Goal: Transaction & Acquisition: Subscribe to service/newsletter

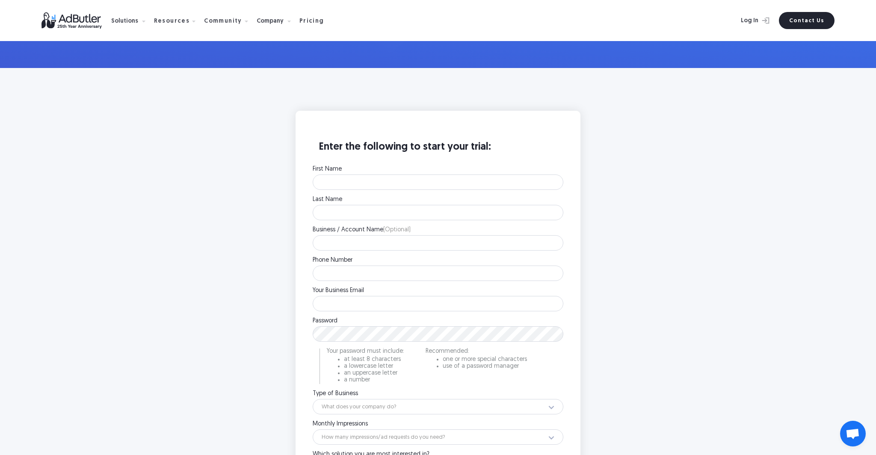
scroll to position [145, 0]
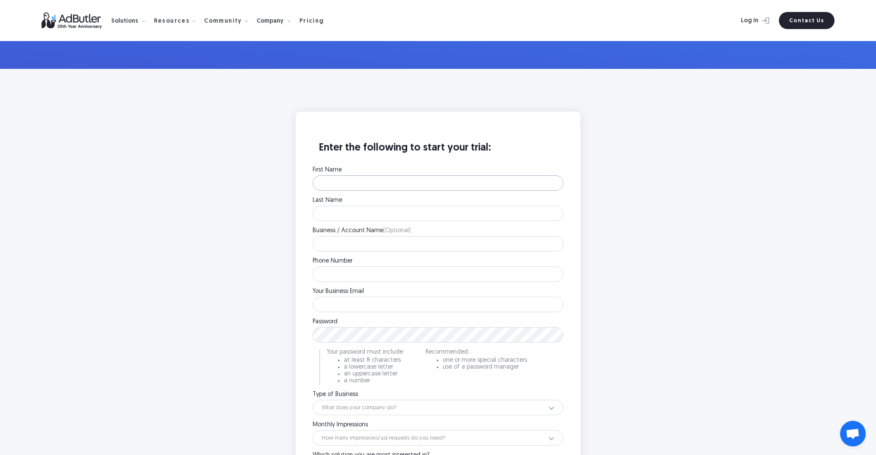
click at [372, 185] on input "First Name" at bounding box center [438, 182] width 251 height 15
type input "Jacinto"
type input "Montu"
type input "AntPath Ads"
type input "+19393209826"
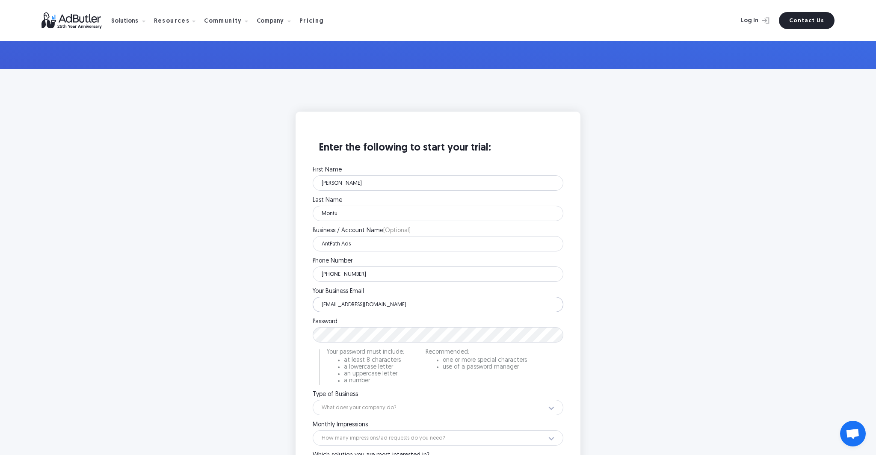
type input "[EMAIL_ADDRESS][DOMAIN_NAME]"
click at [276, 330] on div "Enter the following to start your trial: First Name Jacinto Please enter your f…" at bounding box center [438, 336] width 342 height 448
click at [293, 346] on div "Enter the following to start your trial: First Name Jacinto Please enter your f…" at bounding box center [438, 336] width 342 height 448
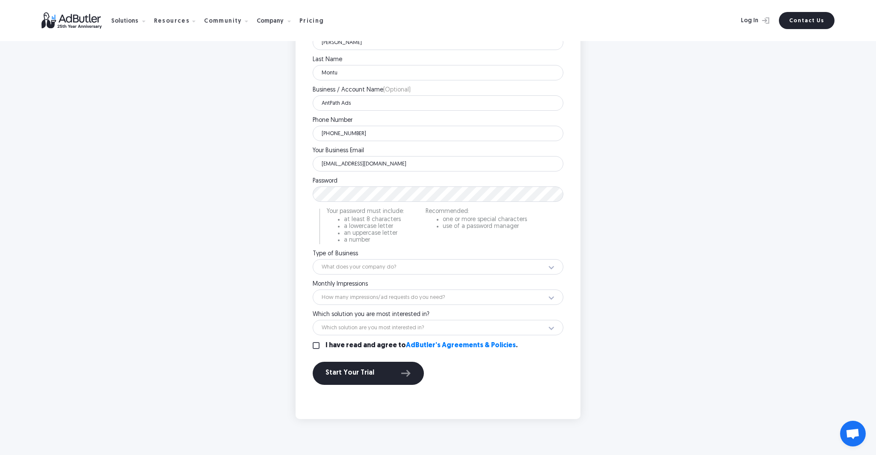
scroll to position [289, 0]
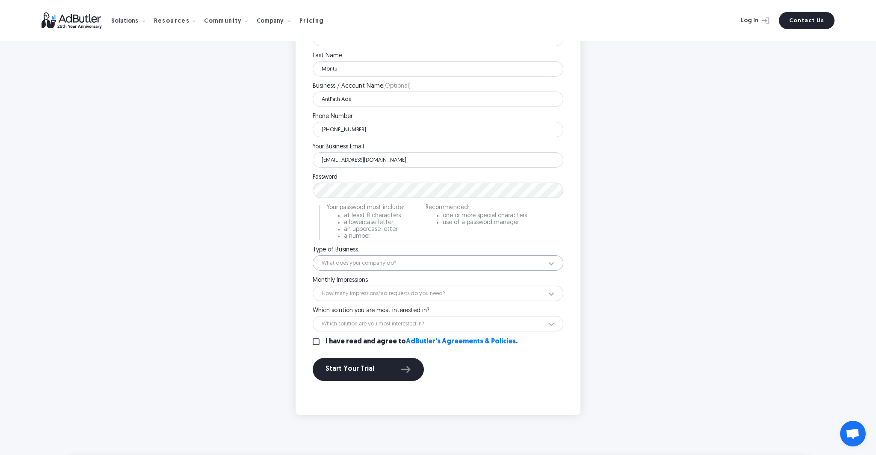
click at [355, 261] on select "What does your company do? Ad Network Agency Advertiser Brand Publisher SSP DSP…" at bounding box center [438, 262] width 251 height 15
select select "32"
click at [313, 255] on select "What does your company do? Ad Network Agency Advertiser Brand Publisher SSP DSP…" at bounding box center [438, 262] width 251 height 15
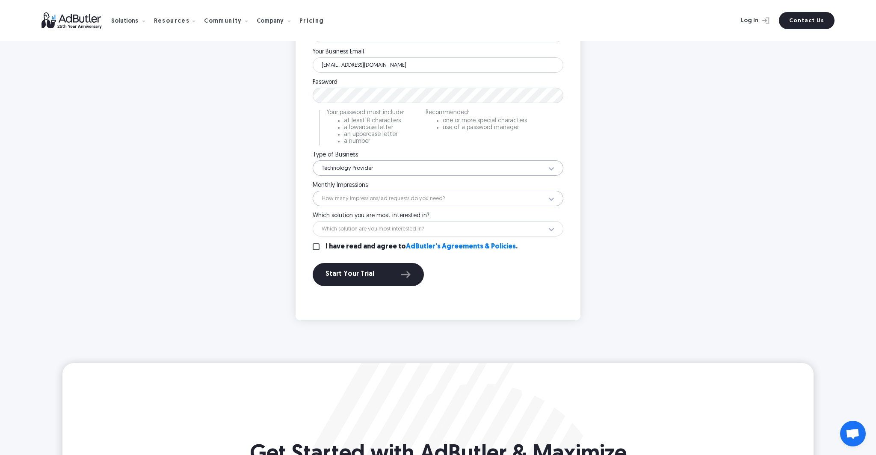
scroll to position [387, 0]
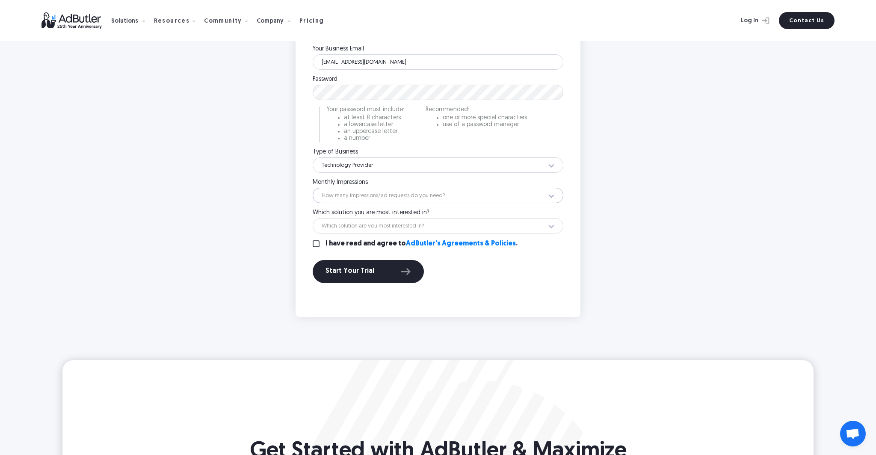
click at [335, 195] on select "How many impressions/ad requests do you need? Less than 1 million 1 - 10 millio…" at bounding box center [438, 195] width 251 height 15
select select "15"
click at [313, 188] on select "How many impressions/ad requests do you need? Less than 1 million 1 - 10 millio…" at bounding box center [438, 195] width 251 height 15
click at [340, 227] on select "Which solution are you most interested in? Display Ad Server Supply-Side Progra…" at bounding box center [438, 225] width 251 height 15
select select "Video Ad Server"
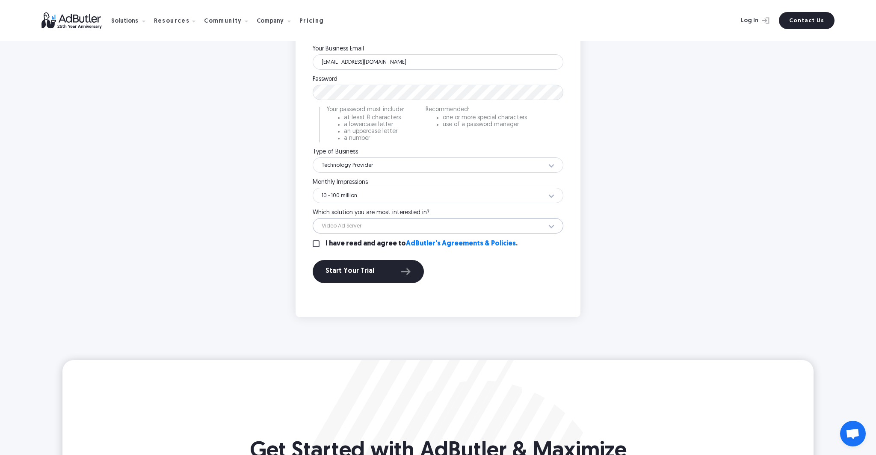
click at [313, 218] on select "Which solution are you most interested in? Display Ad Server Supply-Side Progra…" at bounding box center [438, 225] width 251 height 15
click at [318, 246] on input "I have read and agree to AdButler's Agreements & Policies ." at bounding box center [316, 243] width 7 height 7
checkbox input "true"
click at [352, 274] on div "Start Your Trial" at bounding box center [368, 271] width 86 height 11
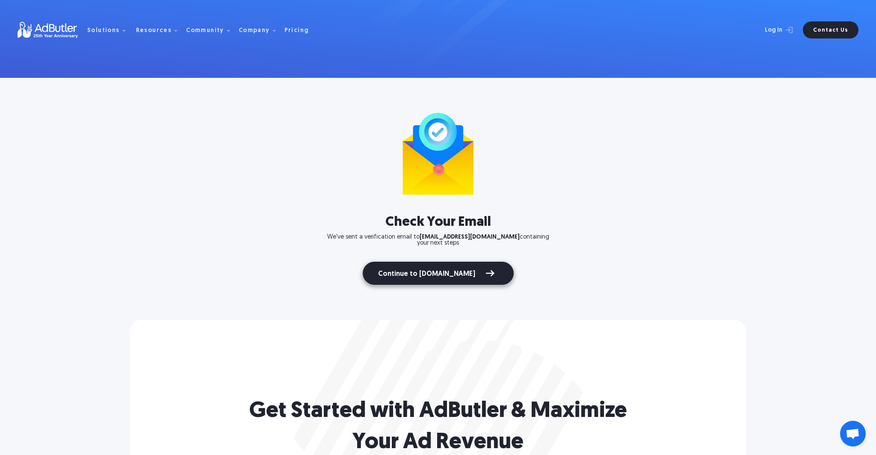
click at [437, 270] on link "Continue to [DOMAIN_NAME]" at bounding box center [438, 273] width 151 height 23
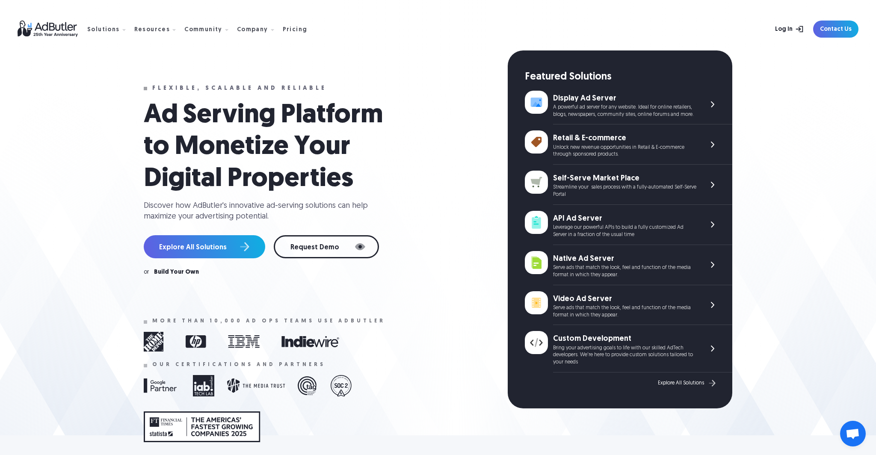
click at [787, 26] on link "Log In" at bounding box center [780, 29] width 56 height 17
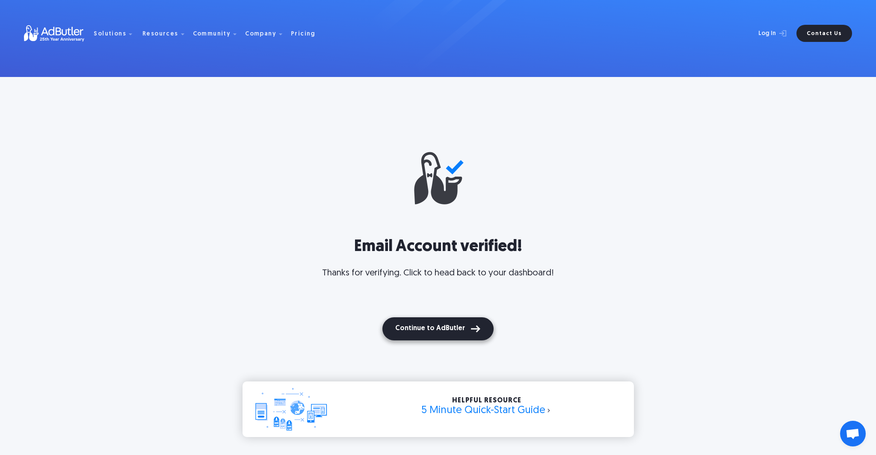
click at [436, 333] on button "Continue to AdButler" at bounding box center [437, 328] width 111 height 23
